Goal: Task Accomplishment & Management: Manage account settings

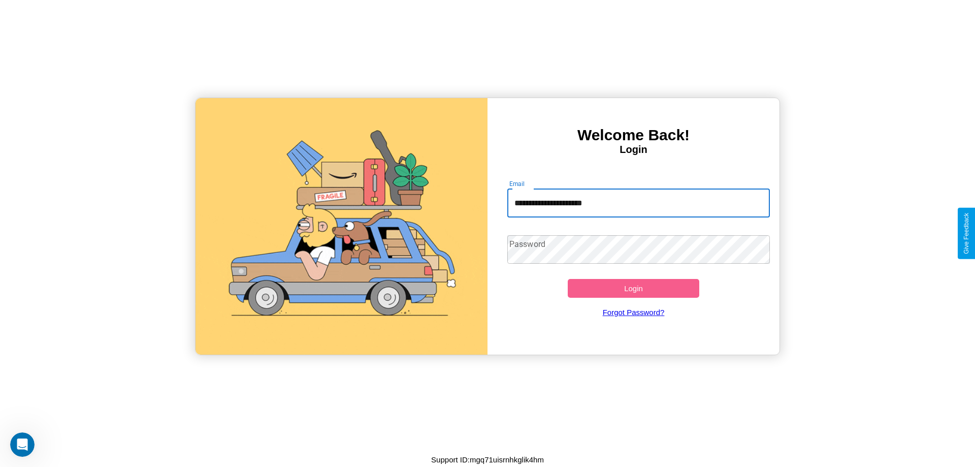
type input "**********"
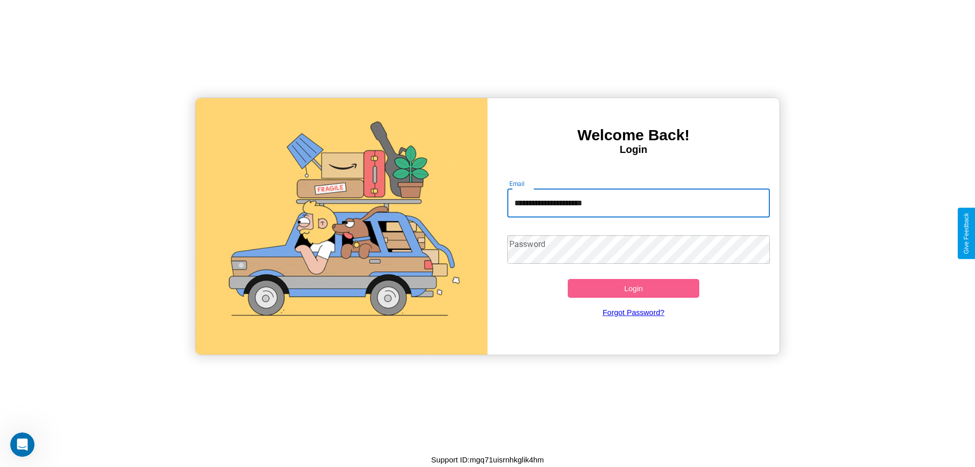
click at [634, 288] on button "Login" at bounding box center [634, 288] width 132 height 19
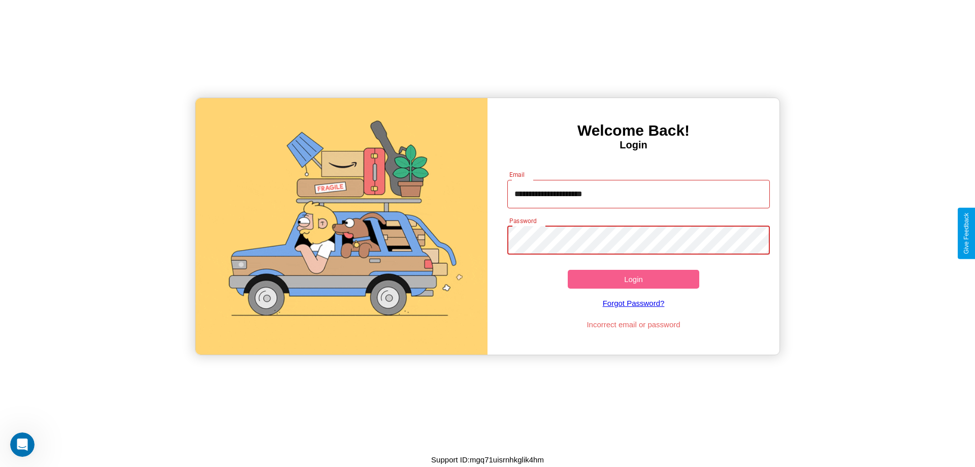
click at [634, 279] on button "Login" at bounding box center [634, 279] width 132 height 19
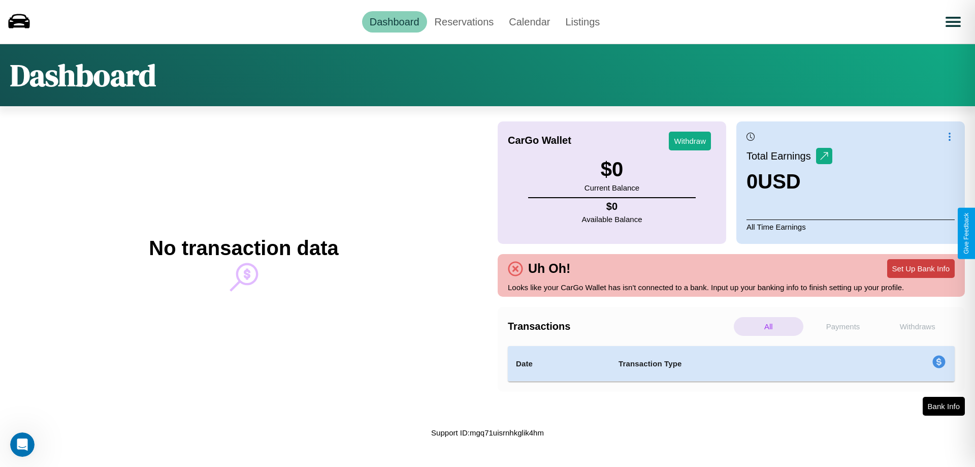
click at [921, 268] on button "Set Up Bank Info" at bounding box center [922, 268] width 68 height 19
